Goal: Information Seeking & Learning: Learn about a topic

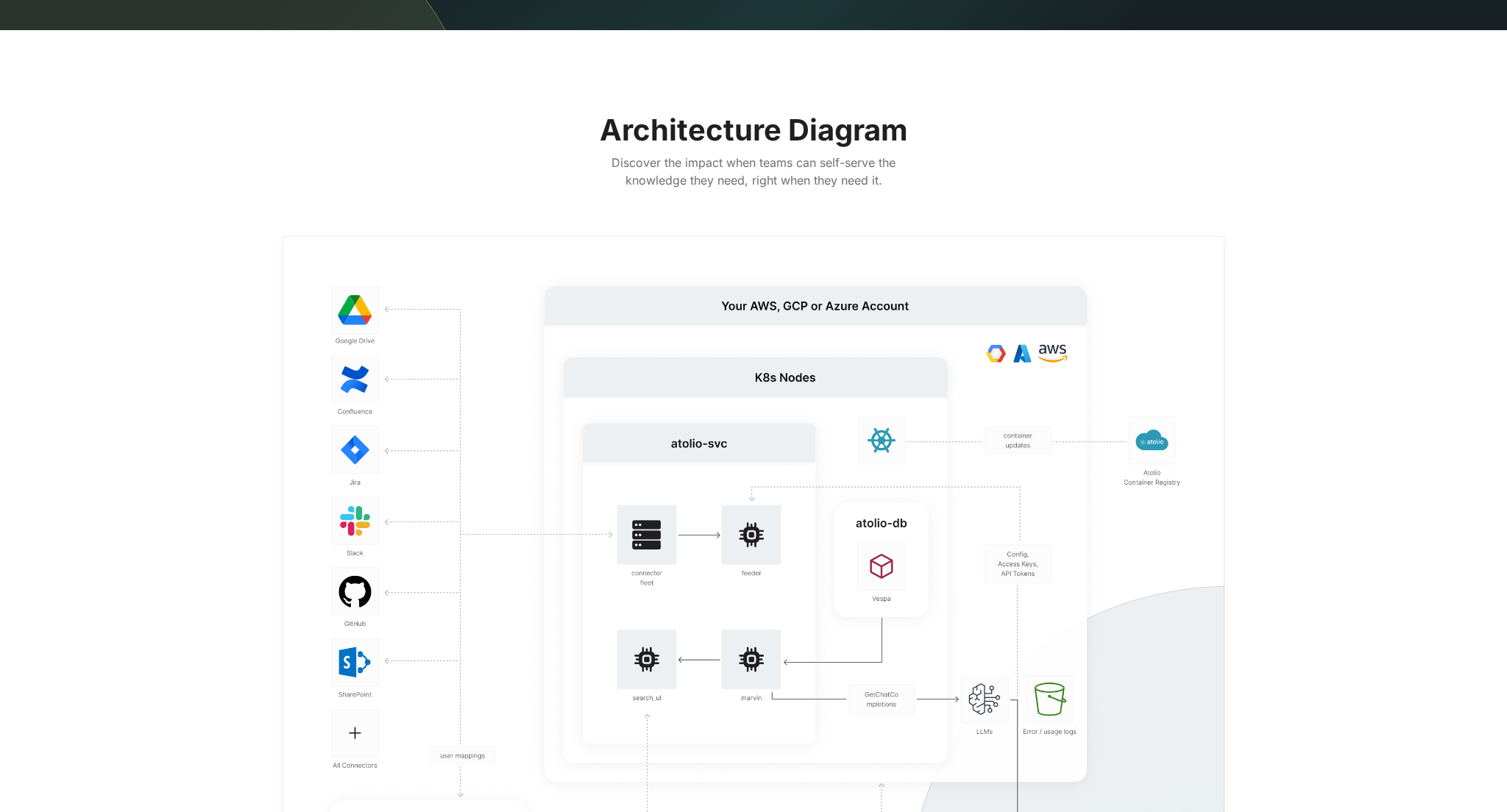
scroll to position [2451, 0]
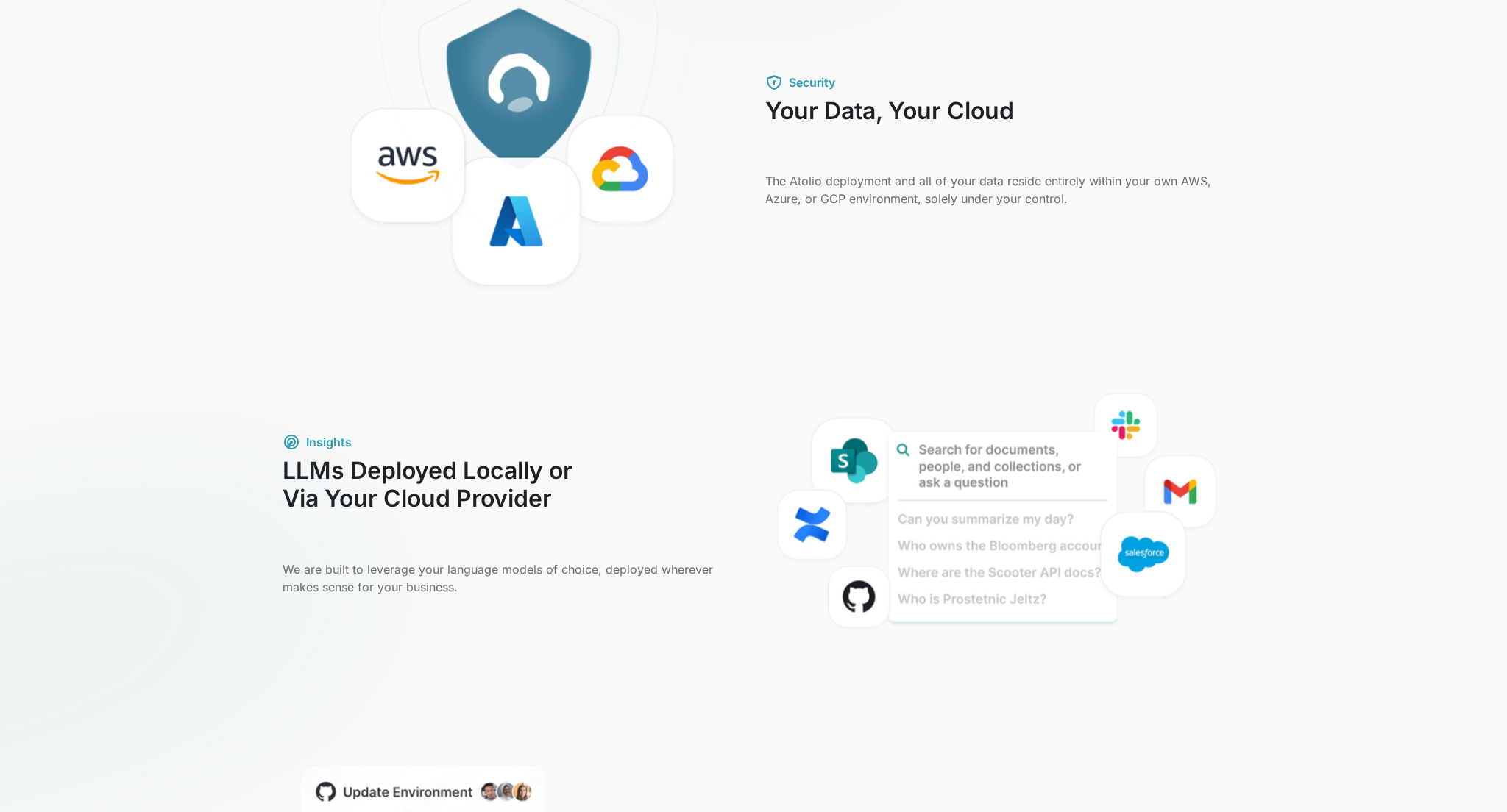
drag, startPoint x: 1038, startPoint y: 478, endPoint x: 1030, endPoint y: 258, distance: 220.1
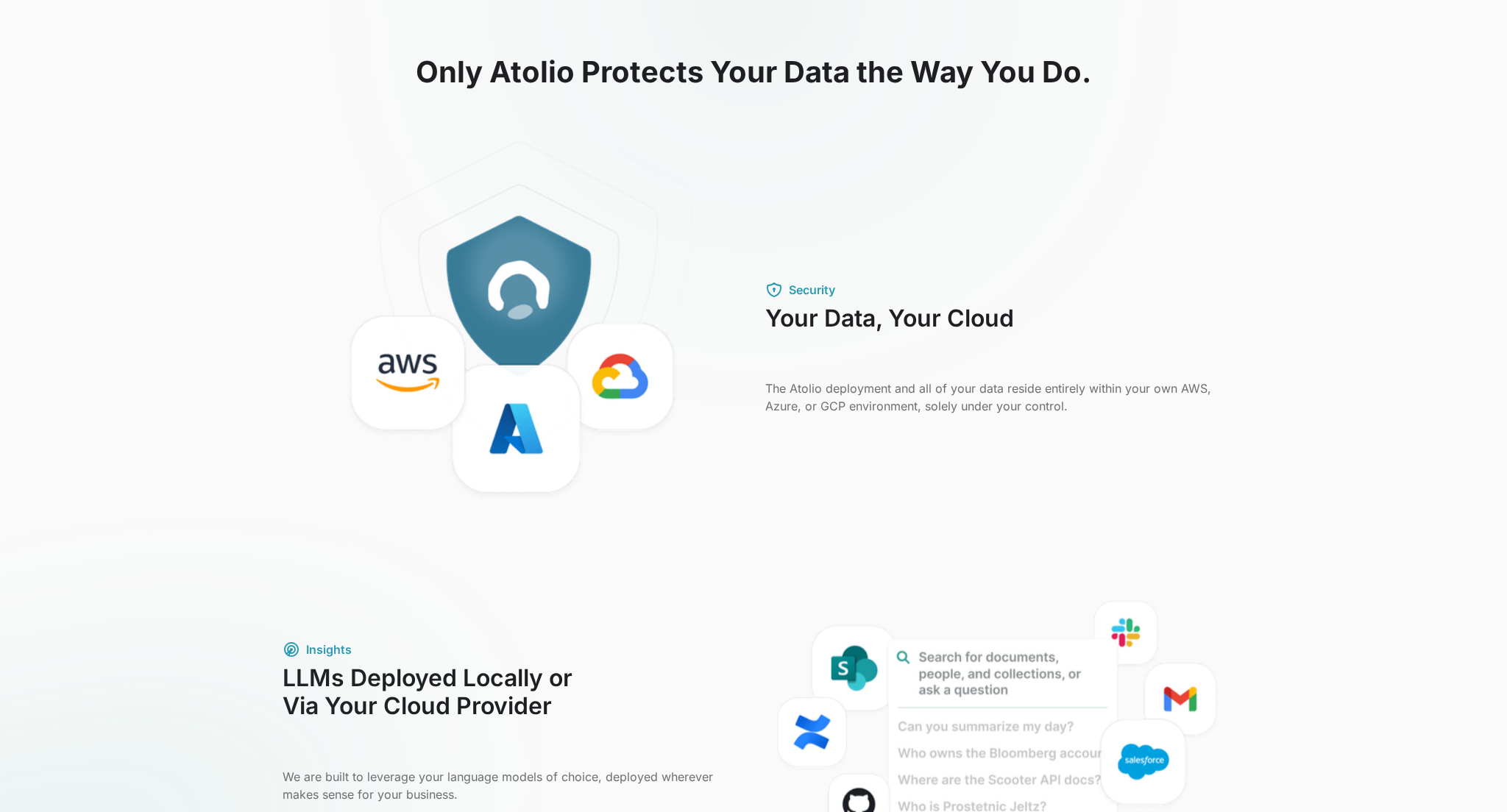
scroll to position [0, 0]
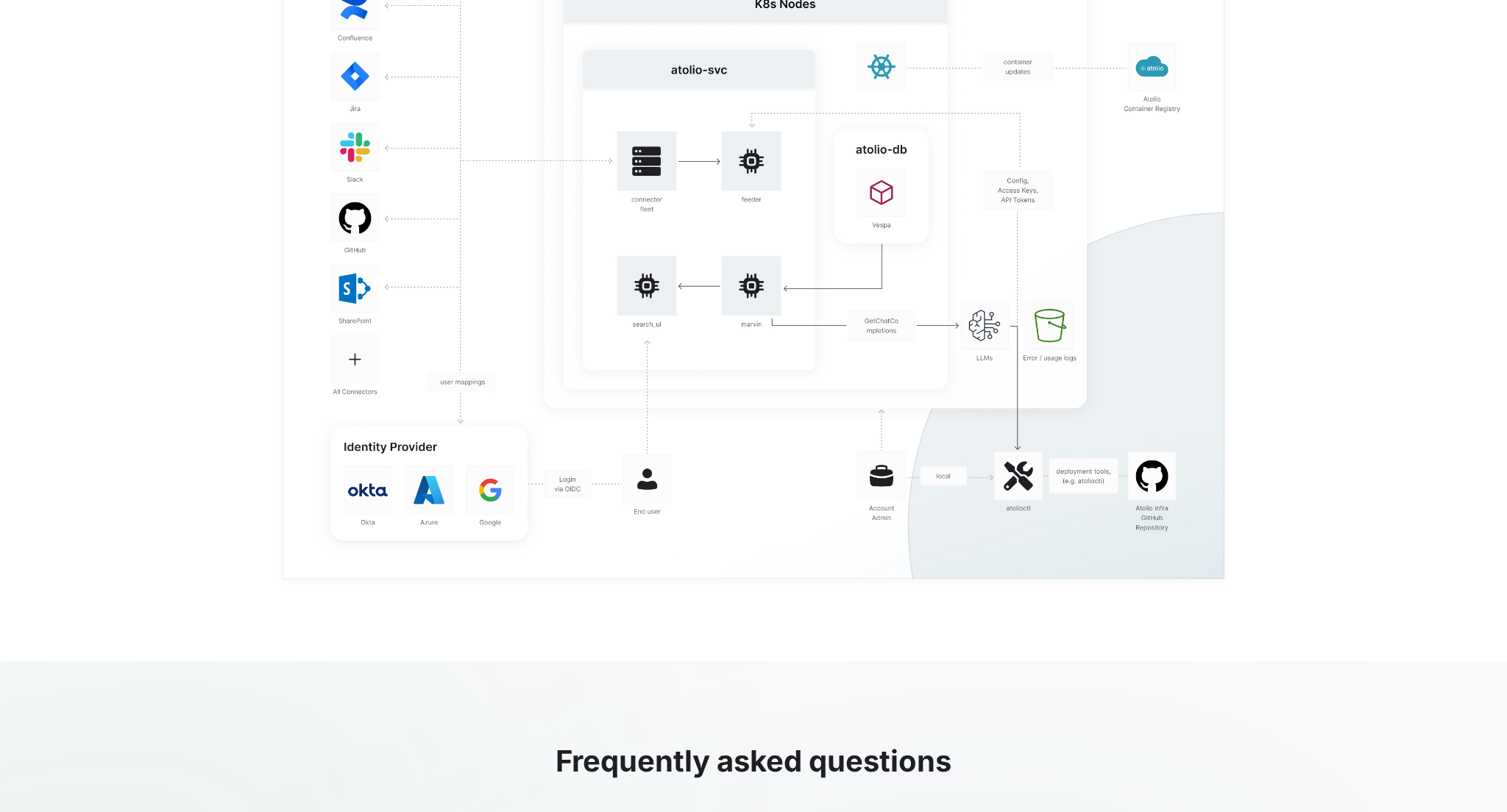
scroll to position [2988, 0]
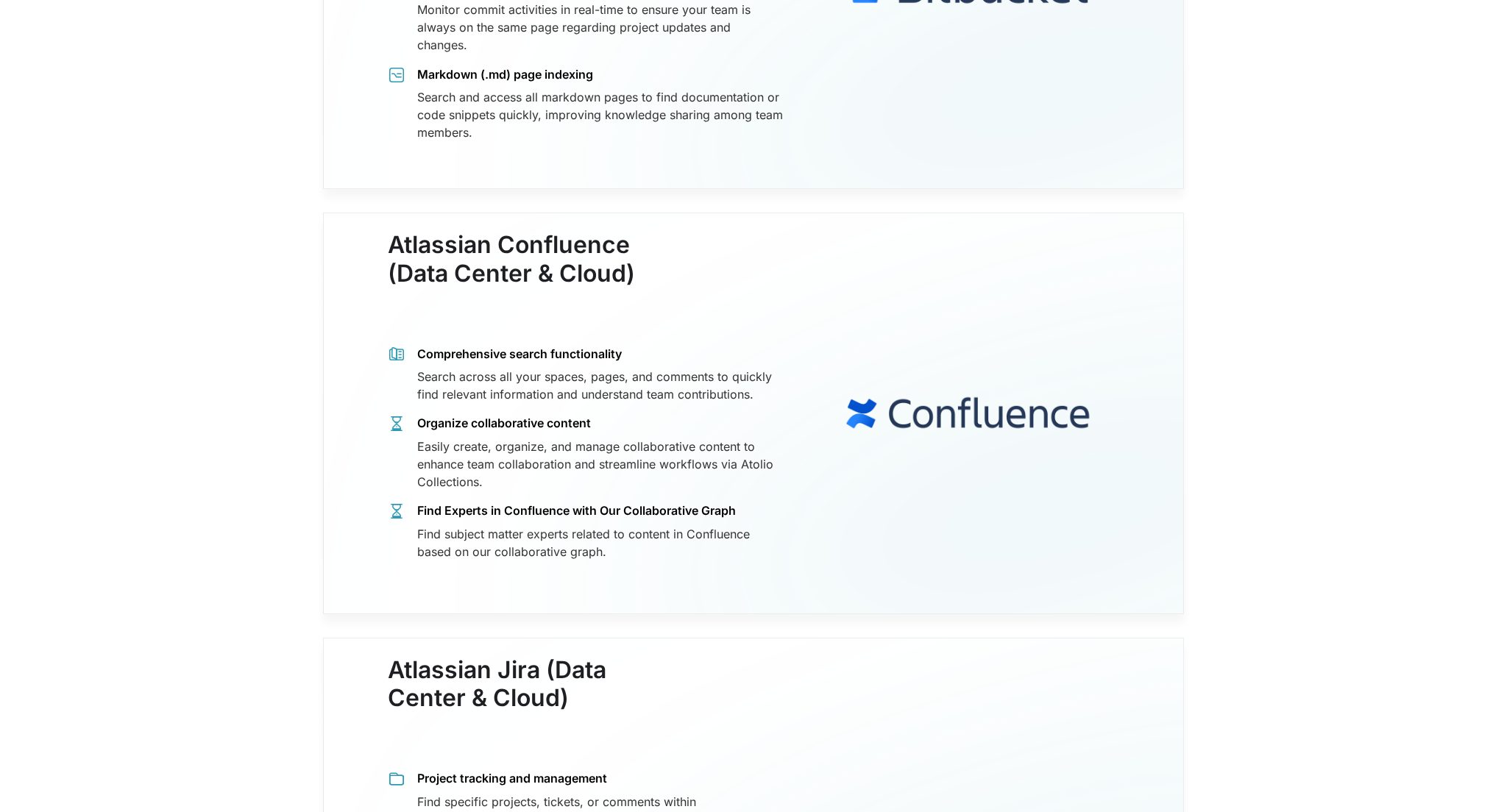
scroll to position [931, 0]
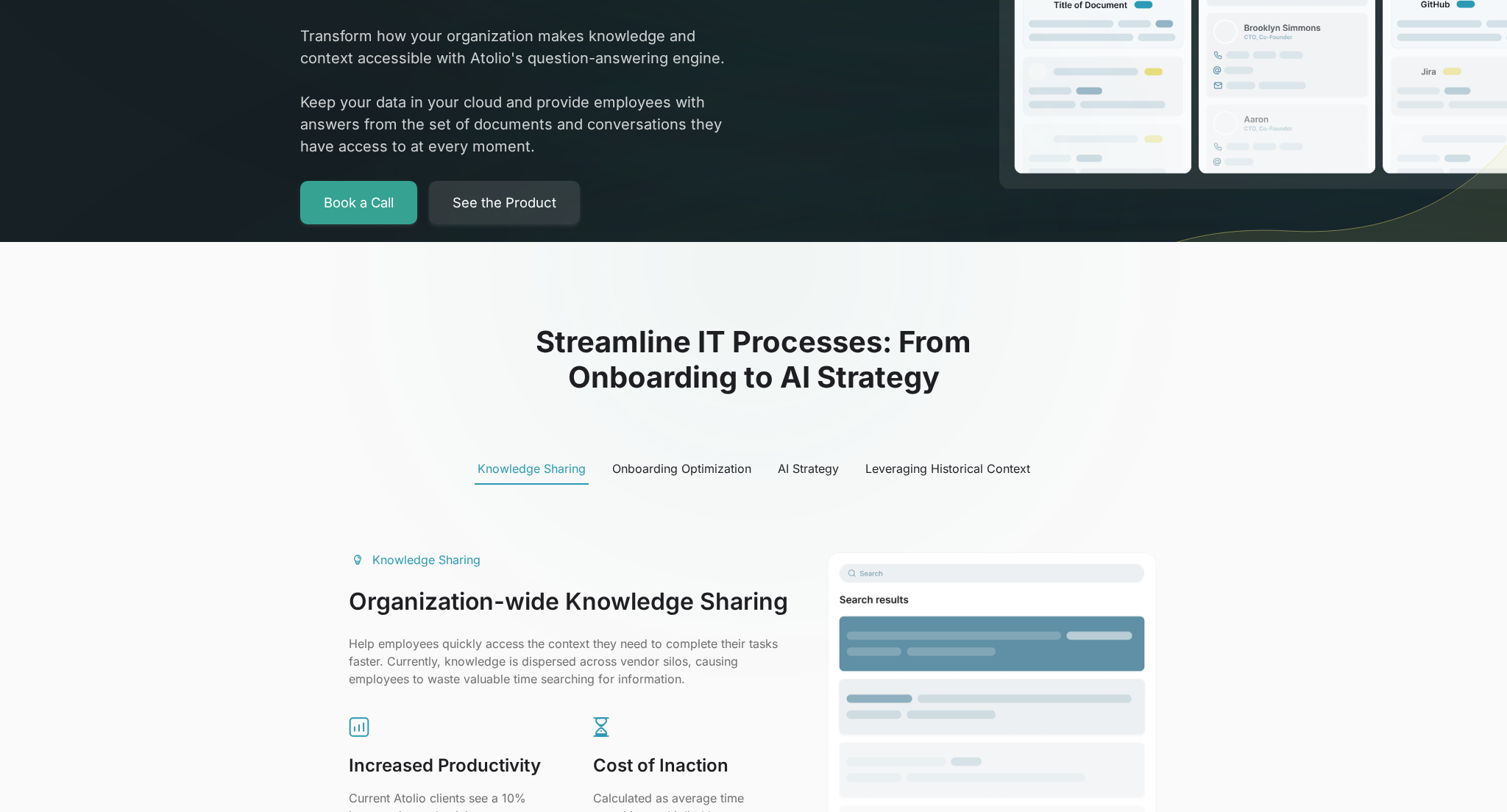
scroll to position [736, 0]
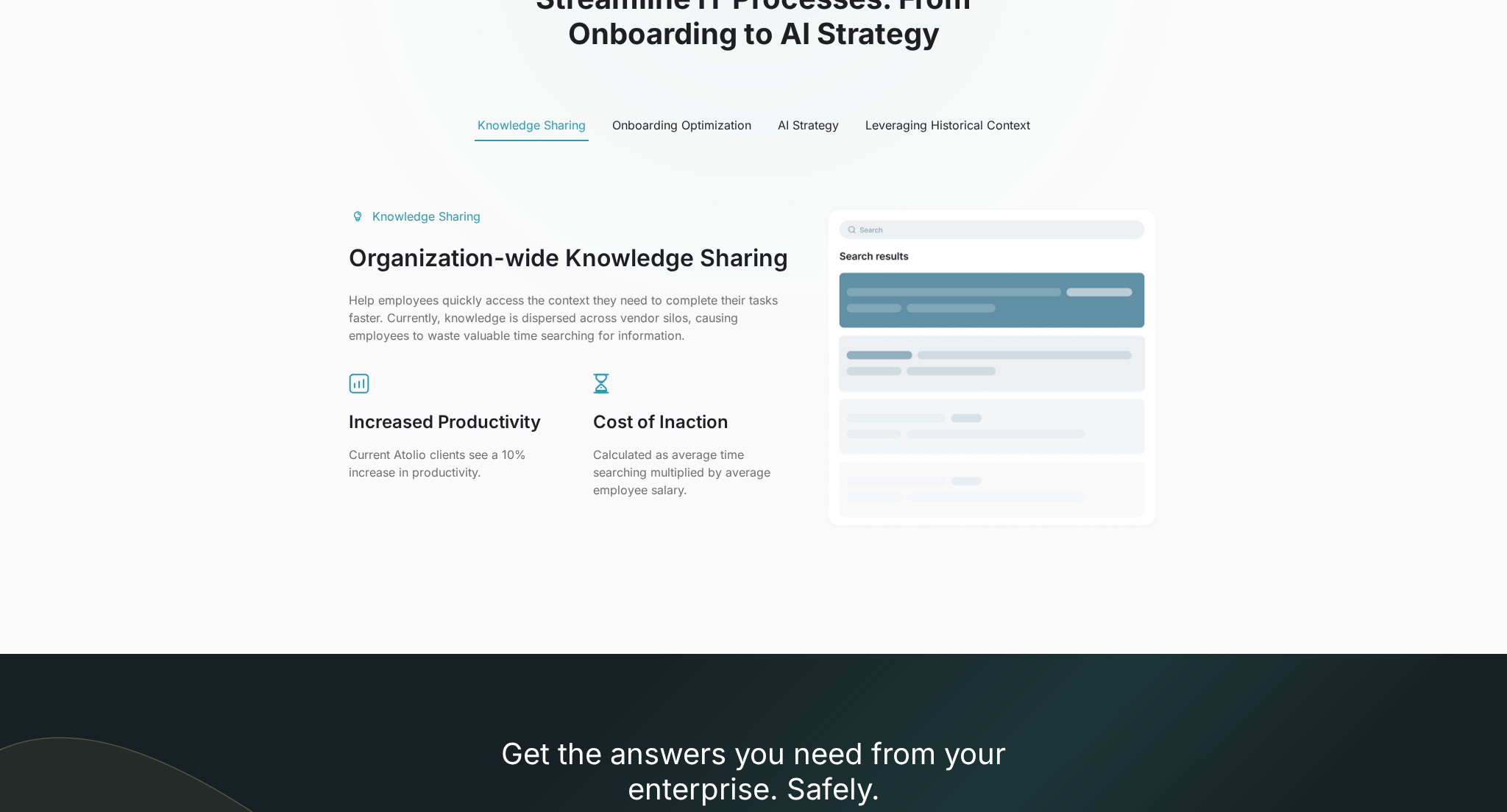
click at [694, 131] on div "Onboarding Optimization" at bounding box center [682, 125] width 139 height 18
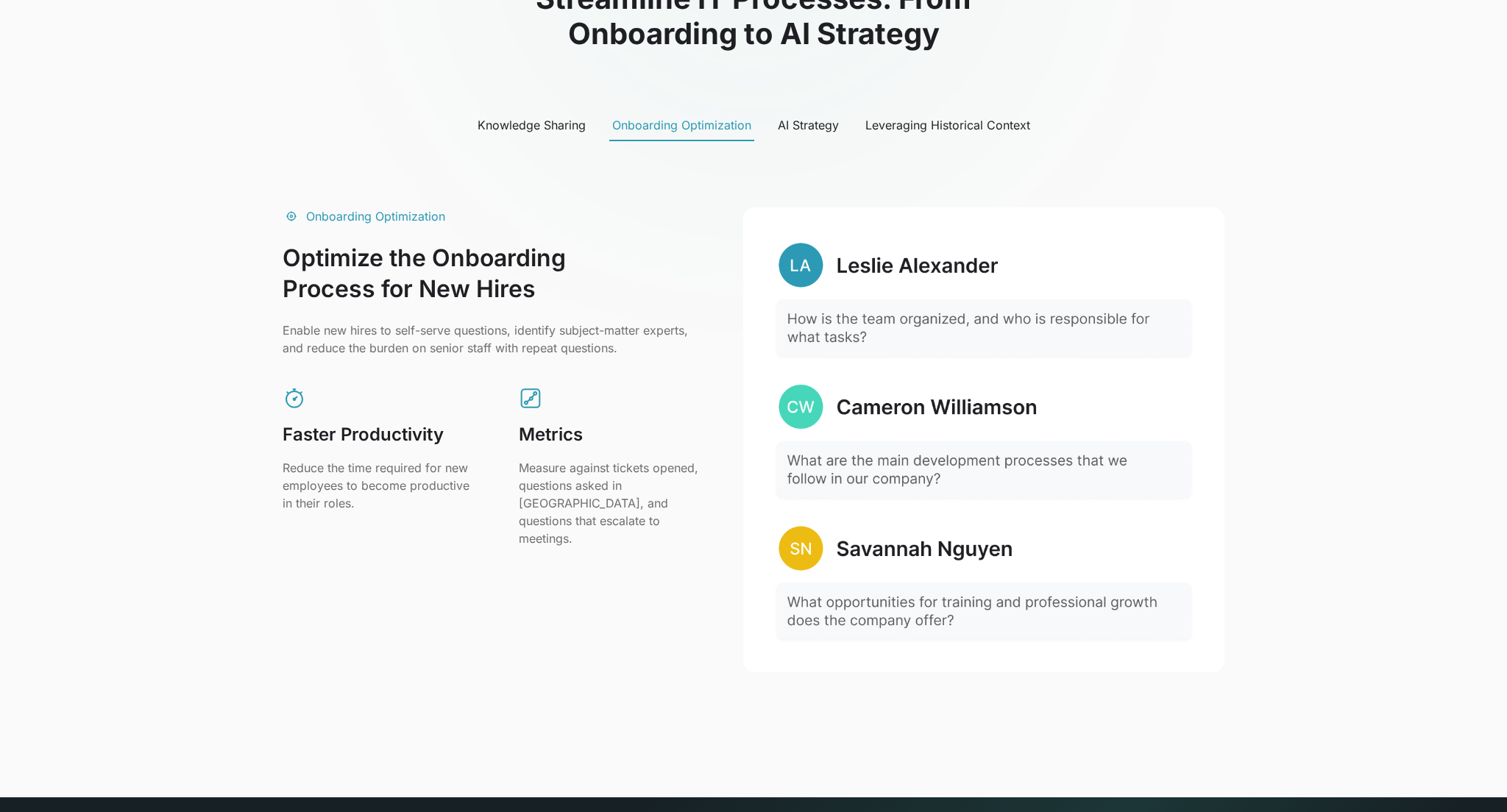
click at [797, 124] on div "AI Strategy" at bounding box center [808, 125] width 61 height 18
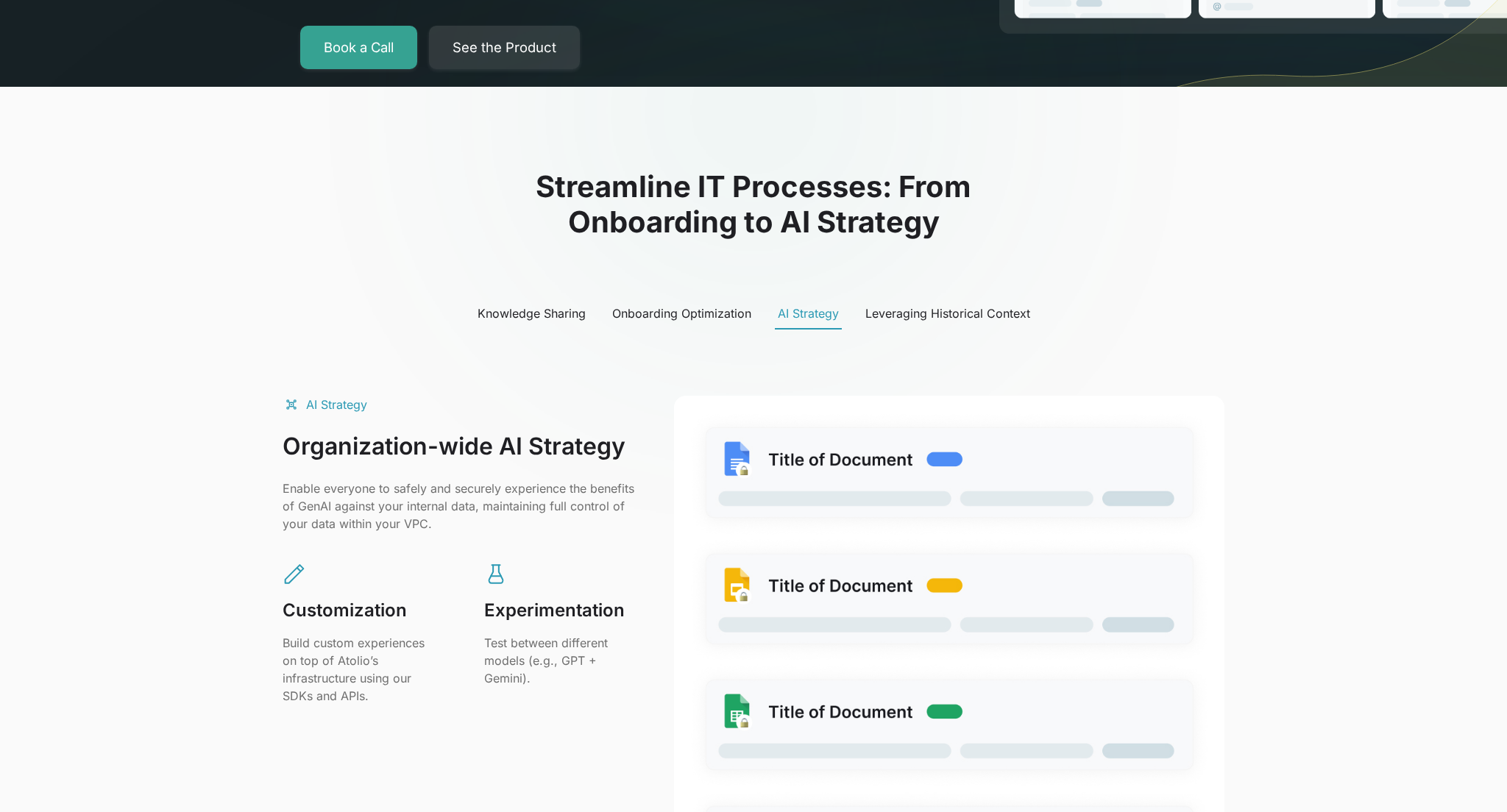
scroll to position [539, 0]
